Goal: Task Accomplishment & Management: Use online tool/utility

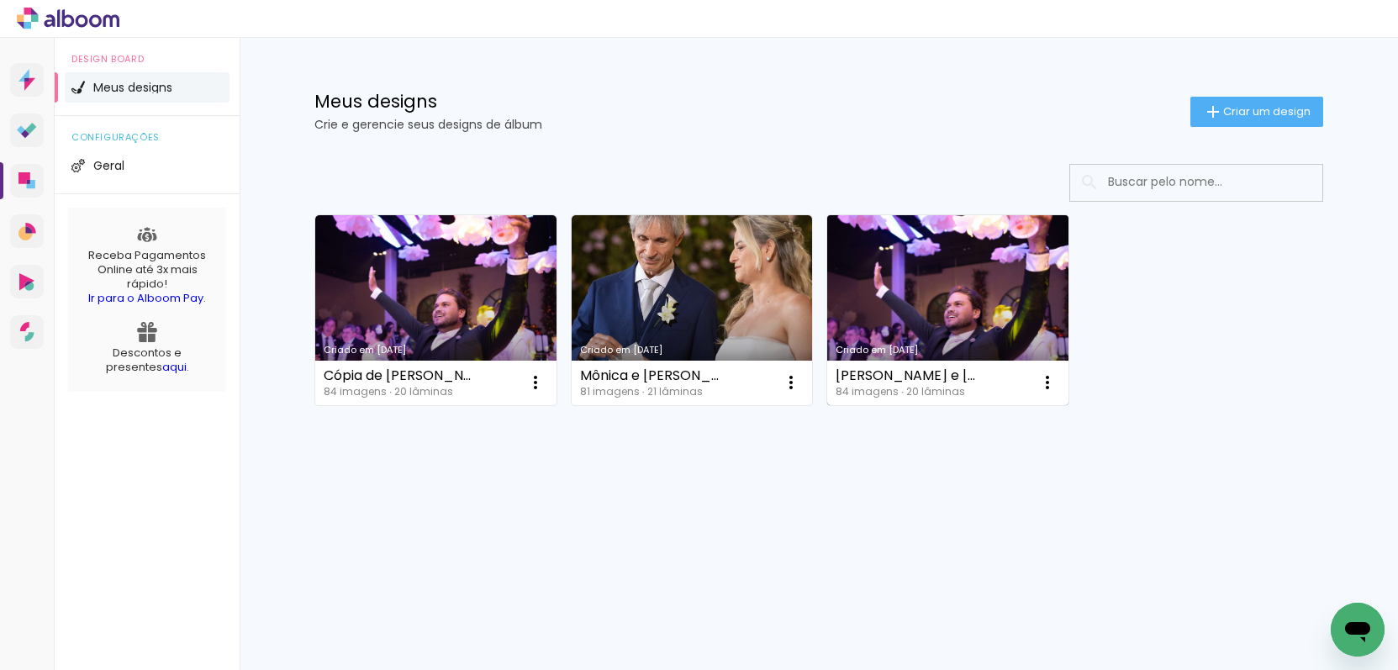
click at [955, 393] on div "84 imagens ∙ 20 lâminas" at bounding box center [909, 392] width 147 height 10
click at [1043, 385] on iron-icon at bounding box center [1048, 382] width 20 height 20
click at [990, 421] on paper-item "Abrir" at bounding box center [979, 421] width 168 height 34
click at [1005, 304] on link "Criado em [DATE]" at bounding box center [947, 310] width 241 height 190
